Goal: Information Seeking & Learning: Learn about a topic

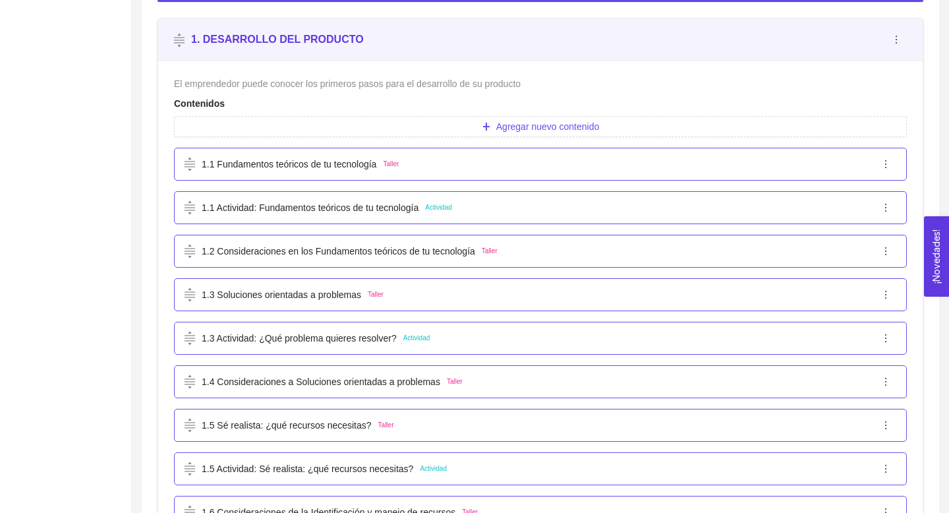
scroll to position [461, 0]
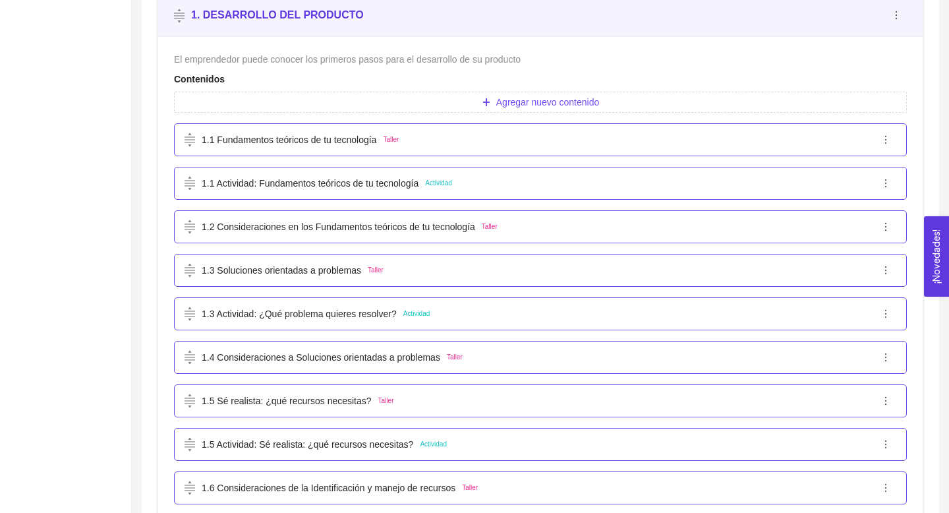
click at [327, 144] on p "1.1 Fundamentos teóricos de tu tecnología" at bounding box center [289, 139] width 175 height 14
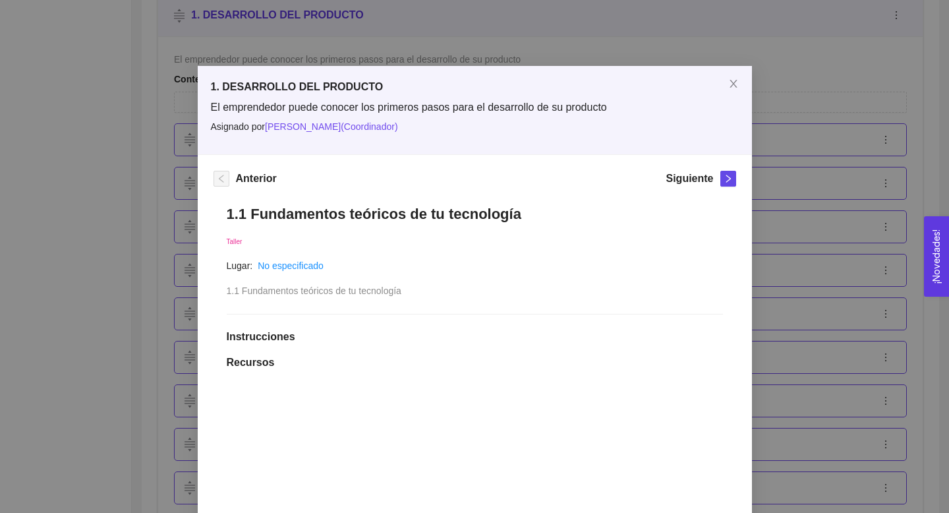
click at [292, 293] on span "1.1 Fundamentos teóricos de tu tecnología" at bounding box center [314, 290] width 175 height 11
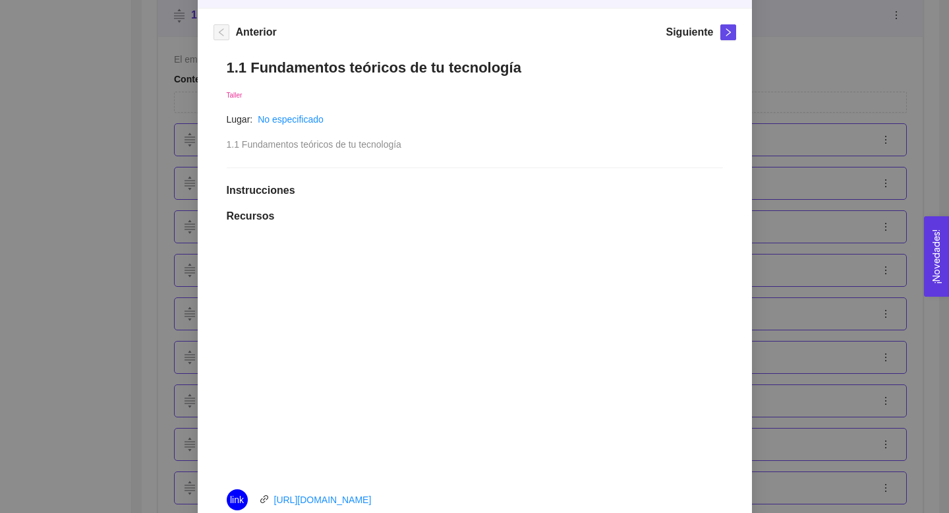
scroll to position [100, 0]
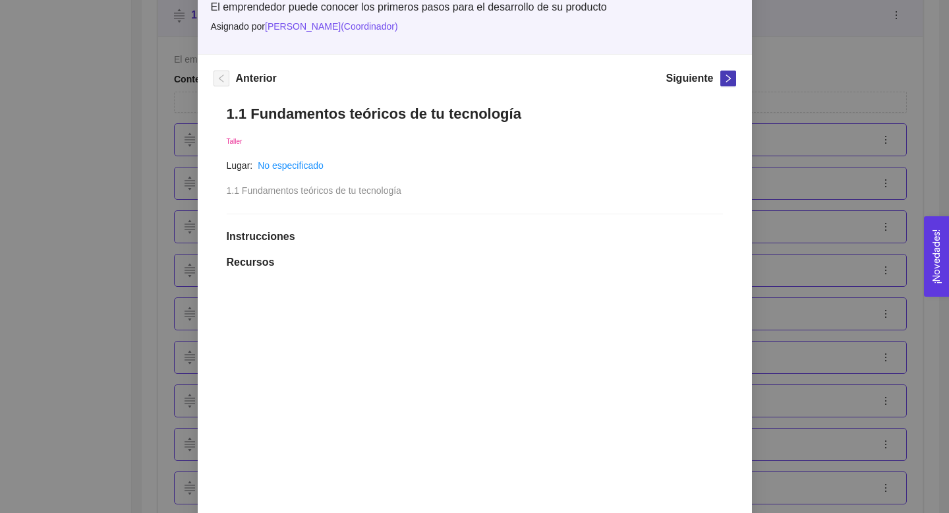
click at [735, 73] on button "button" at bounding box center [728, 78] width 16 height 16
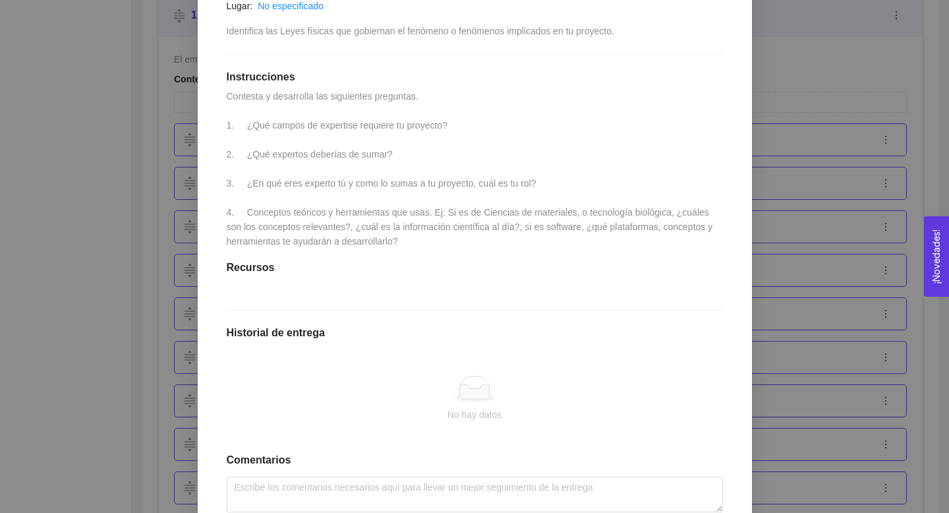
scroll to position [293, 0]
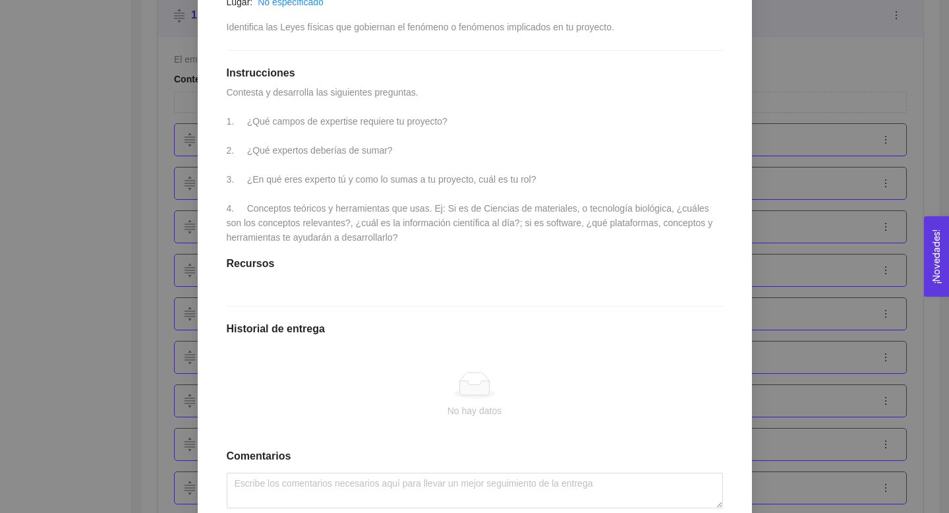
click at [212, 264] on div "Anterior Siguiente 1.1 Actividad: Fundamentos teóricos de tu tecnología Activid…" at bounding box center [475, 229] width 554 height 677
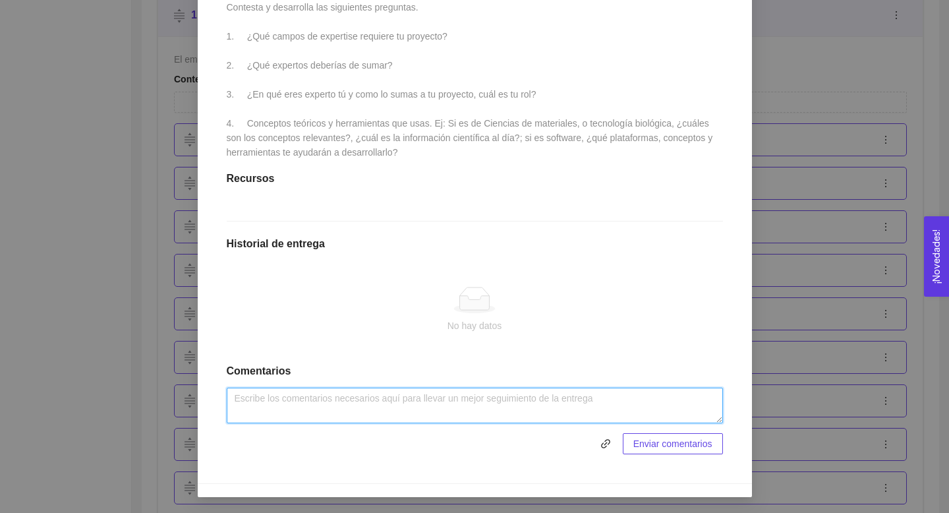
click at [320, 395] on textarea at bounding box center [475, 405] width 496 height 36
click at [387, 397] on textarea at bounding box center [475, 405] width 496 height 36
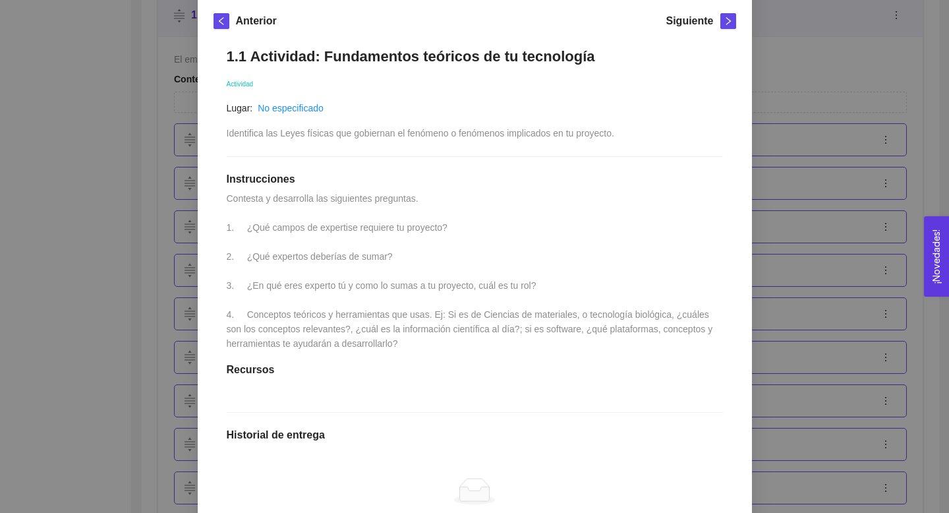
scroll to position [0, 0]
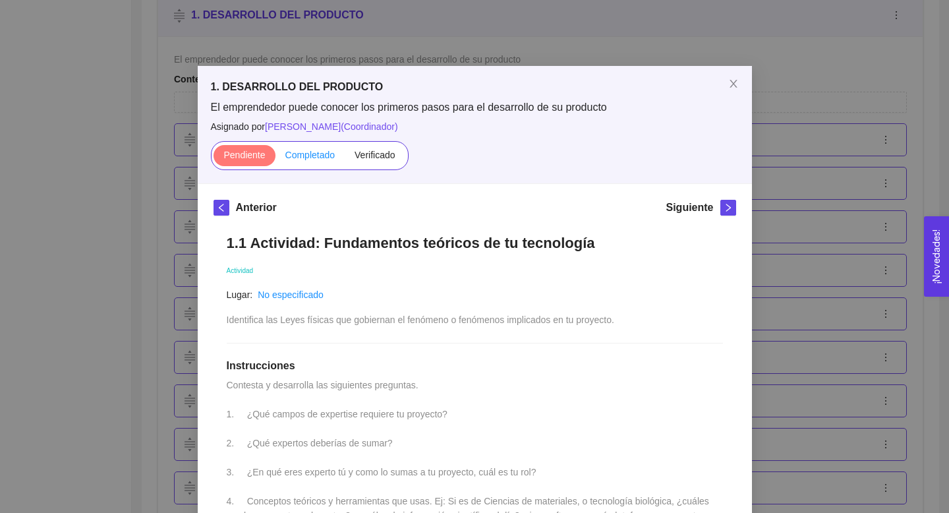
click at [324, 152] on span "Completado" at bounding box center [310, 155] width 50 height 11
click at [275, 158] on input "Completado" at bounding box center [275, 158] width 0 height 0
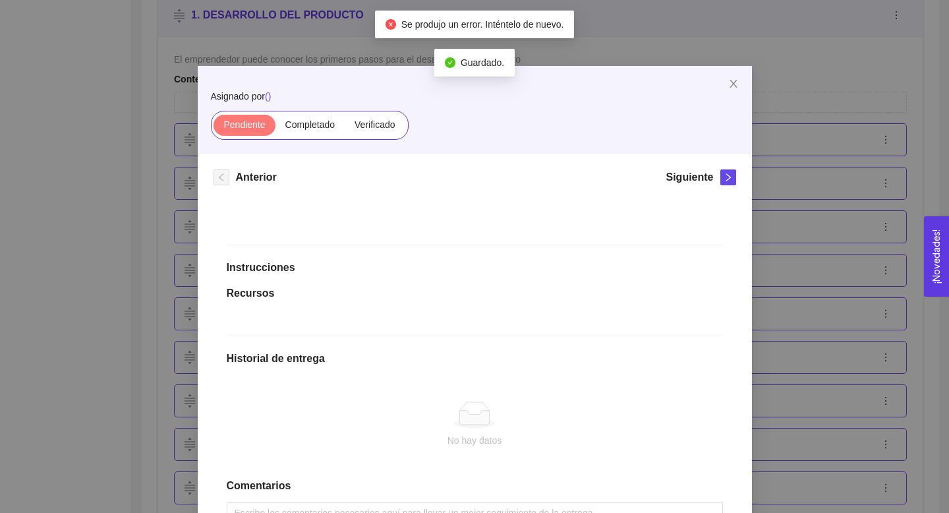
click at [252, 131] on label "Pendiente" at bounding box center [243, 125] width 61 height 21
click at [213, 128] on input "Pendiente" at bounding box center [213, 128] width 0 height 0
click at [733, 82] on icon "close" at bounding box center [733, 83] width 11 height 11
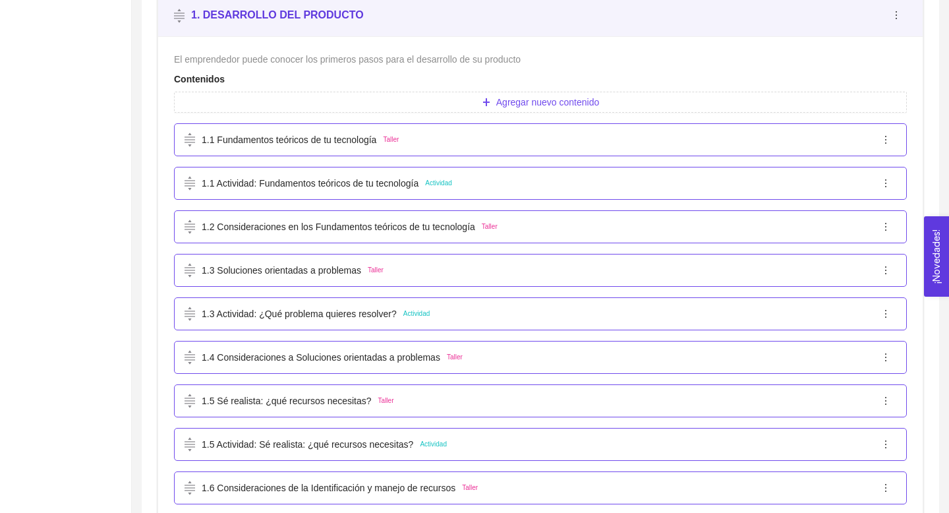
click at [368, 228] on p "1.2 Consideraciones en los Fundamentos teóricos de tu tecnología" at bounding box center [338, 226] width 273 height 14
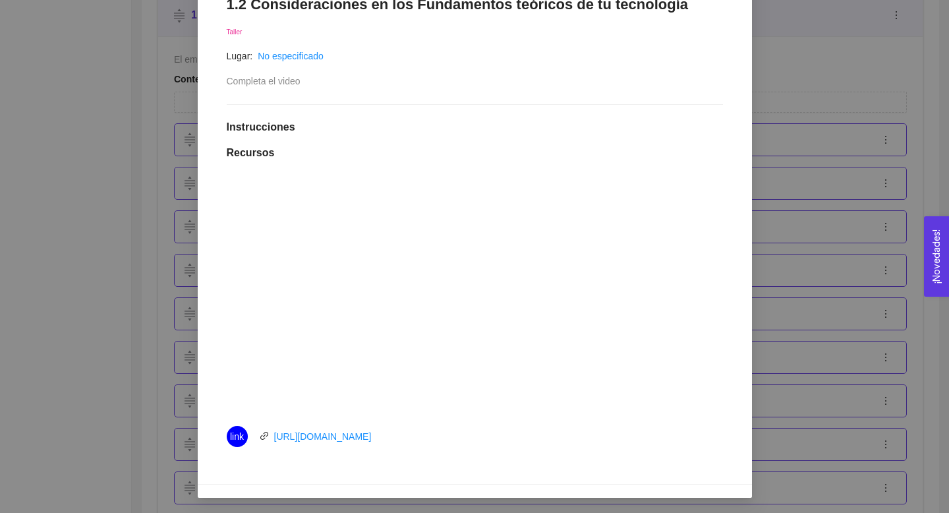
scroll to position [209, 0]
